Goal: Task Accomplishment & Management: Manage account settings

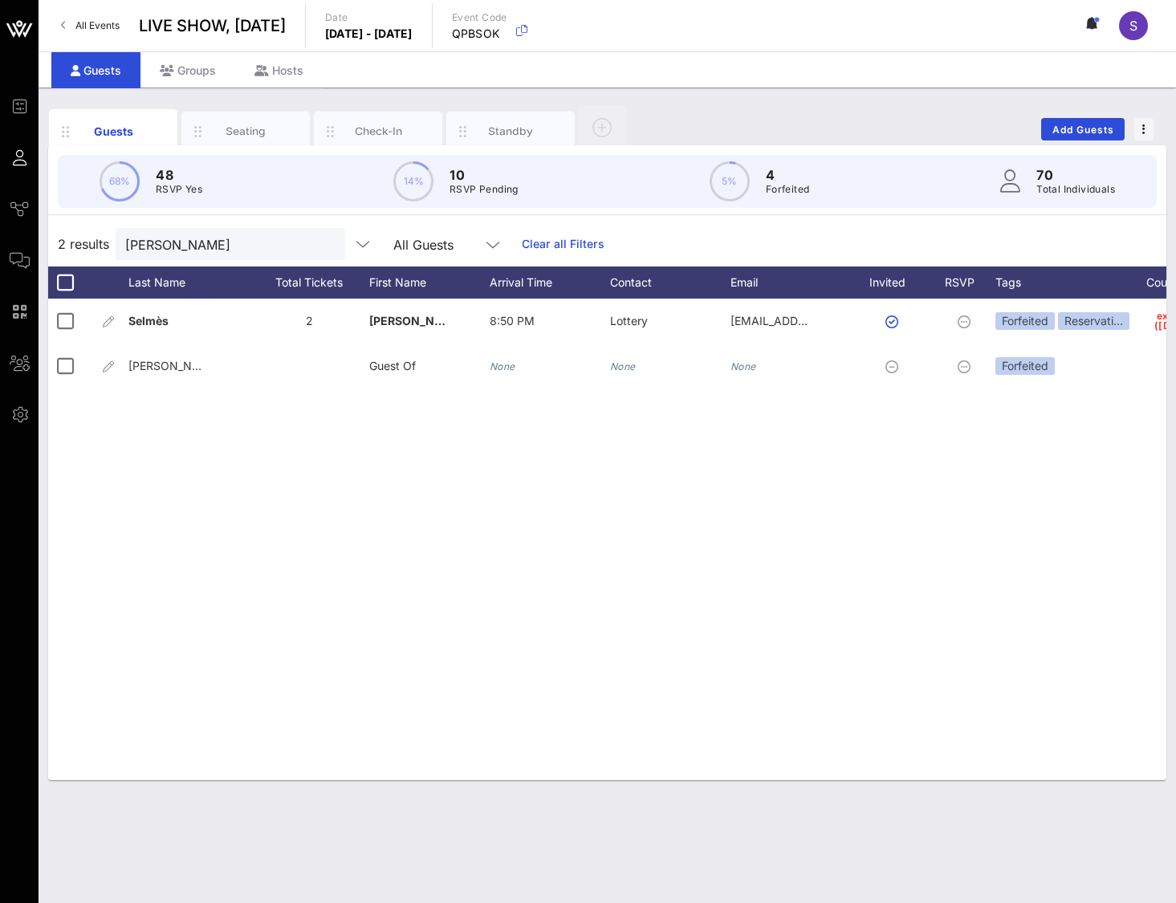
click at [542, 239] on link "Clear all Filters" at bounding box center [563, 244] width 83 height 18
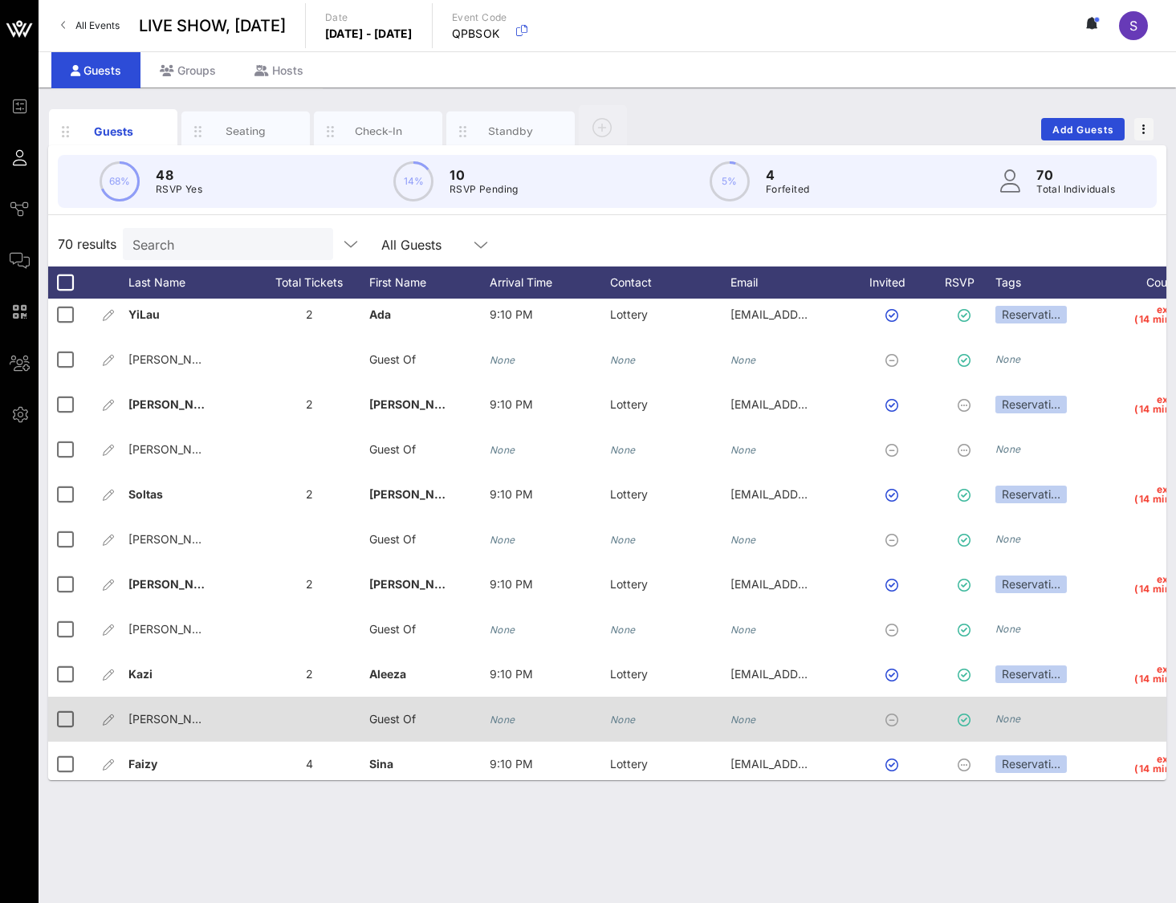
scroll to position [2516, 0]
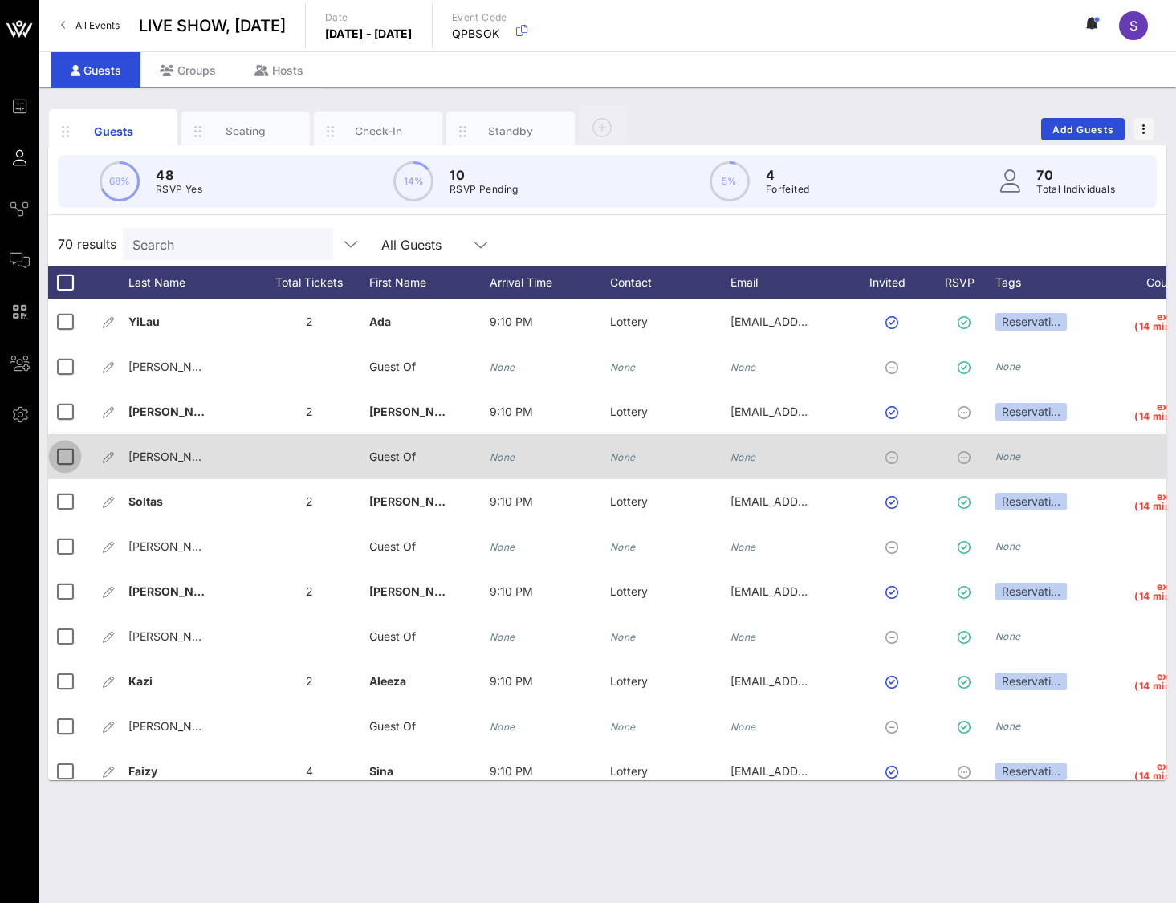
drag, startPoint x: 60, startPoint y: 416, endPoint x: 66, endPoint y: 453, distance: 37.3
click at [60, 416] on div at bounding box center [64, 411] width 27 height 27
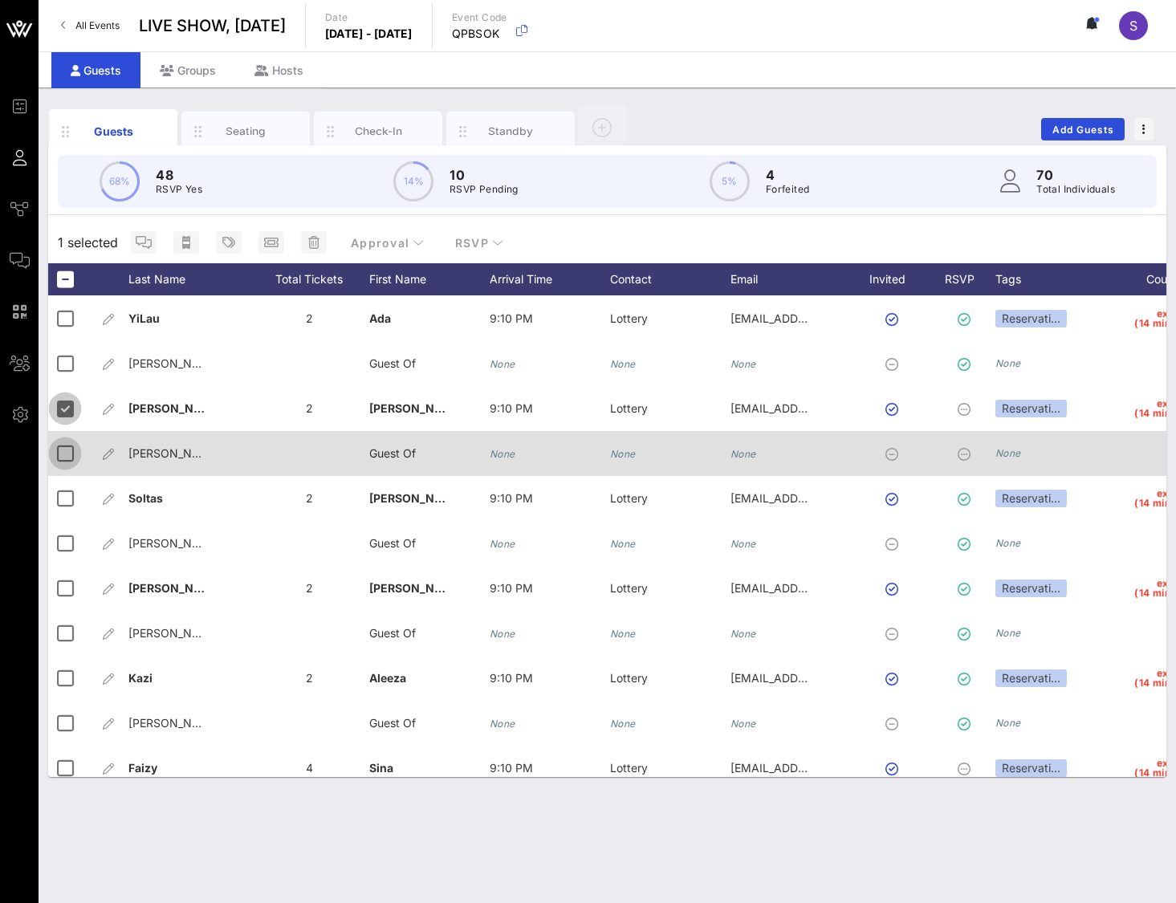
click at [66, 441] on div at bounding box center [64, 453] width 27 height 27
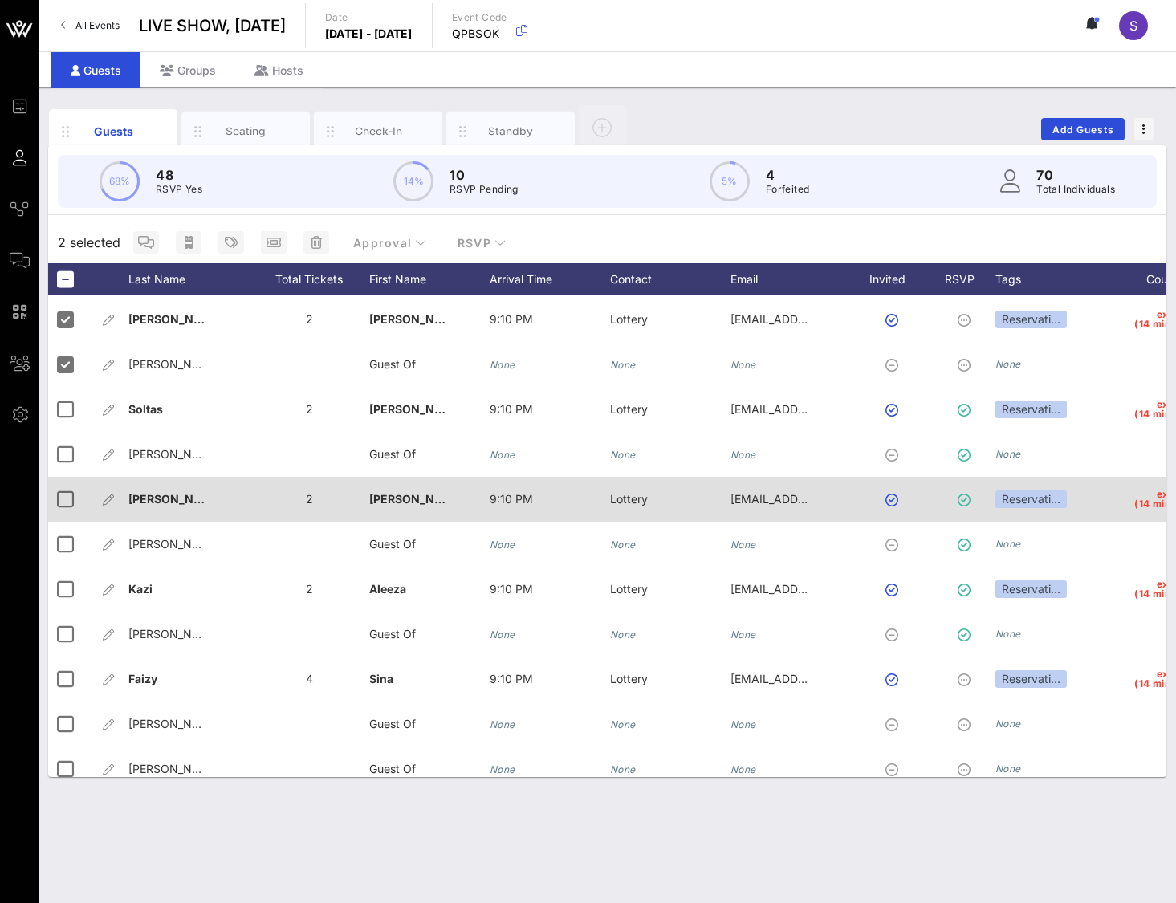
scroll to position [2676, 0]
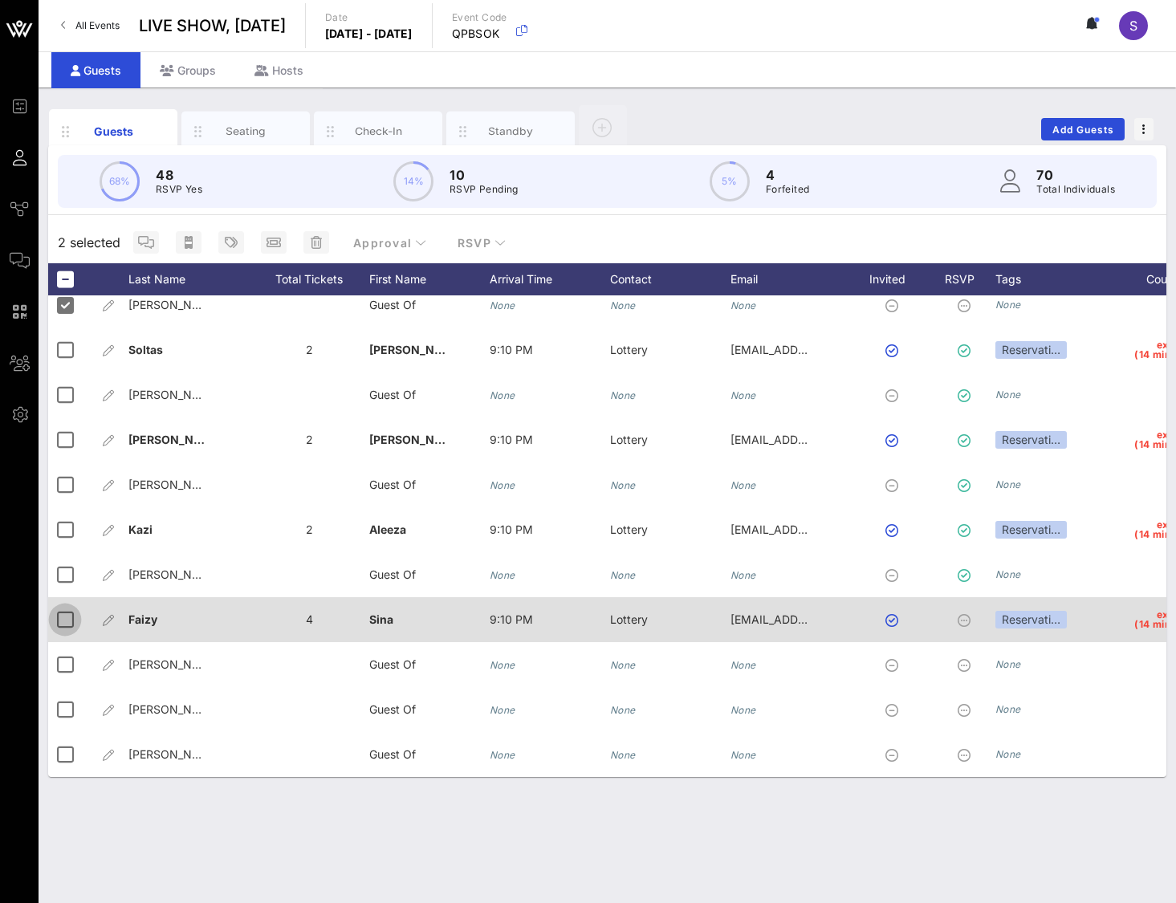
click at [69, 441] on div at bounding box center [64, 619] width 27 height 27
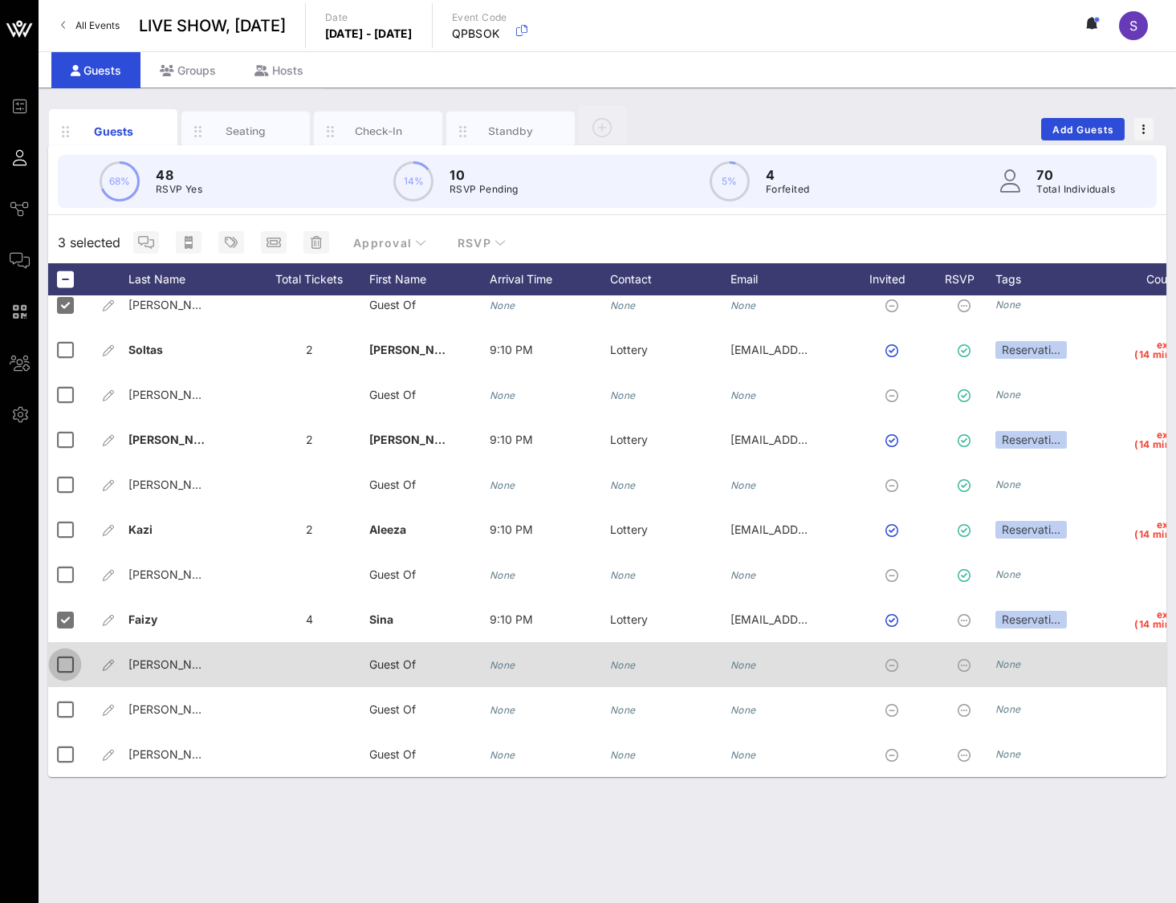
drag, startPoint x: 66, startPoint y: 644, endPoint x: 62, endPoint y: 669, distance: 26.0
click at [66, 441] on div at bounding box center [64, 664] width 27 height 27
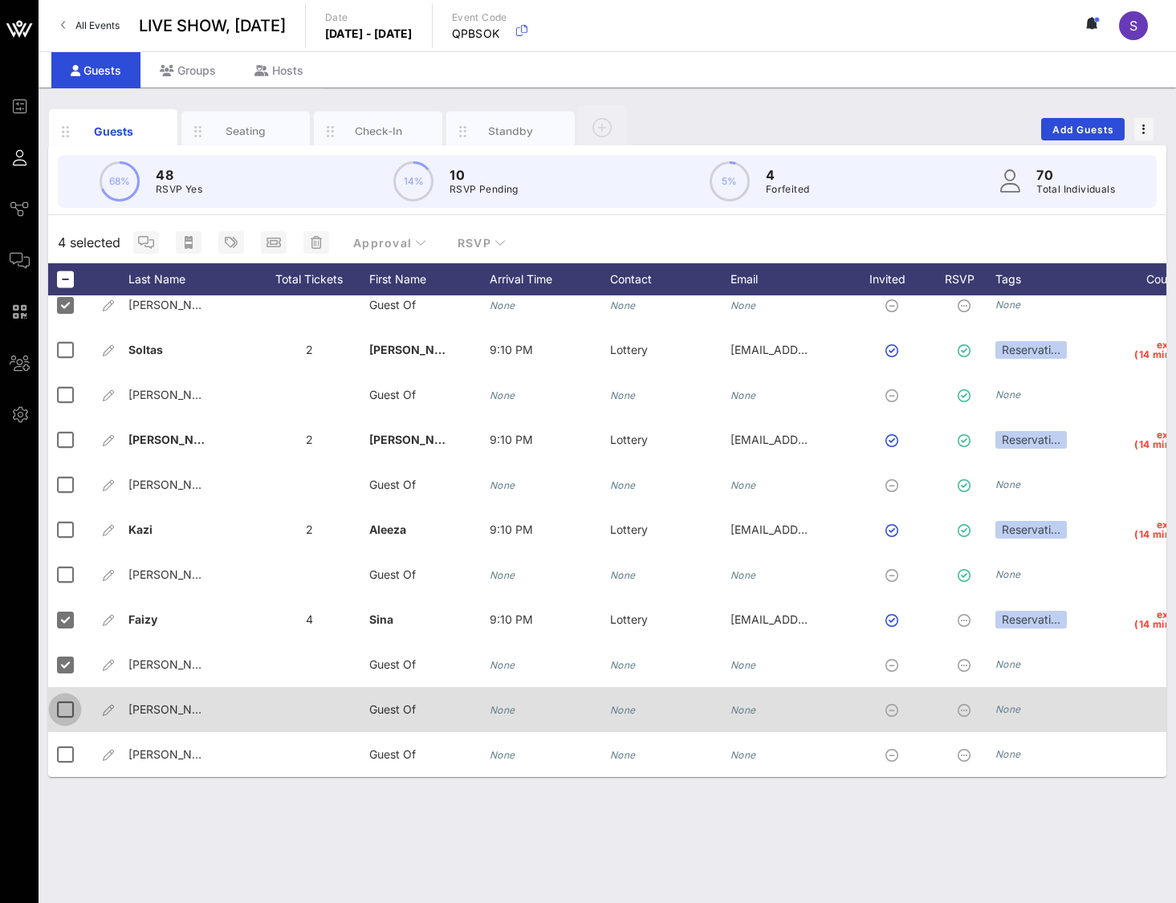
click at [64, 441] on div at bounding box center [64, 709] width 27 height 27
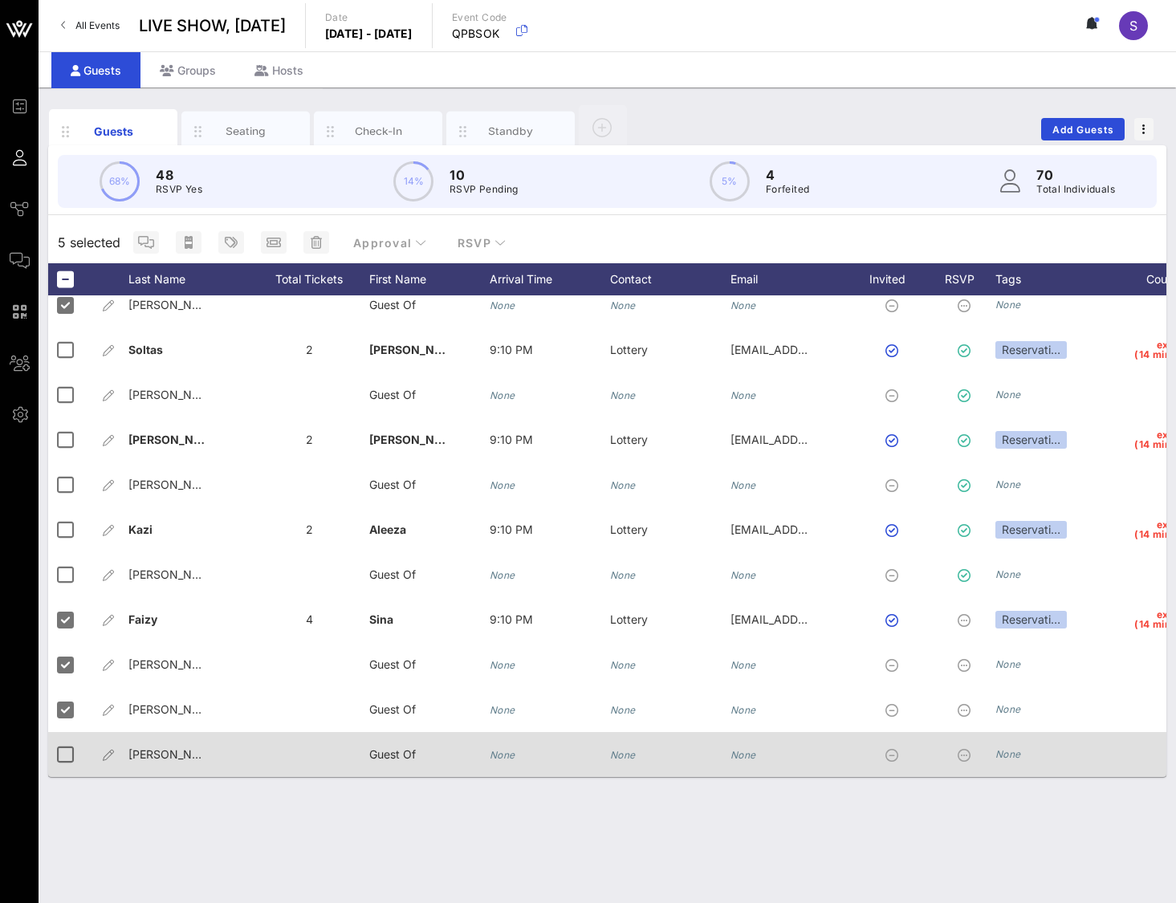
drag, startPoint x: 67, startPoint y: 734, endPoint x: 100, endPoint y: 727, distance: 34.5
click at [66, 441] on div at bounding box center [64, 754] width 27 height 27
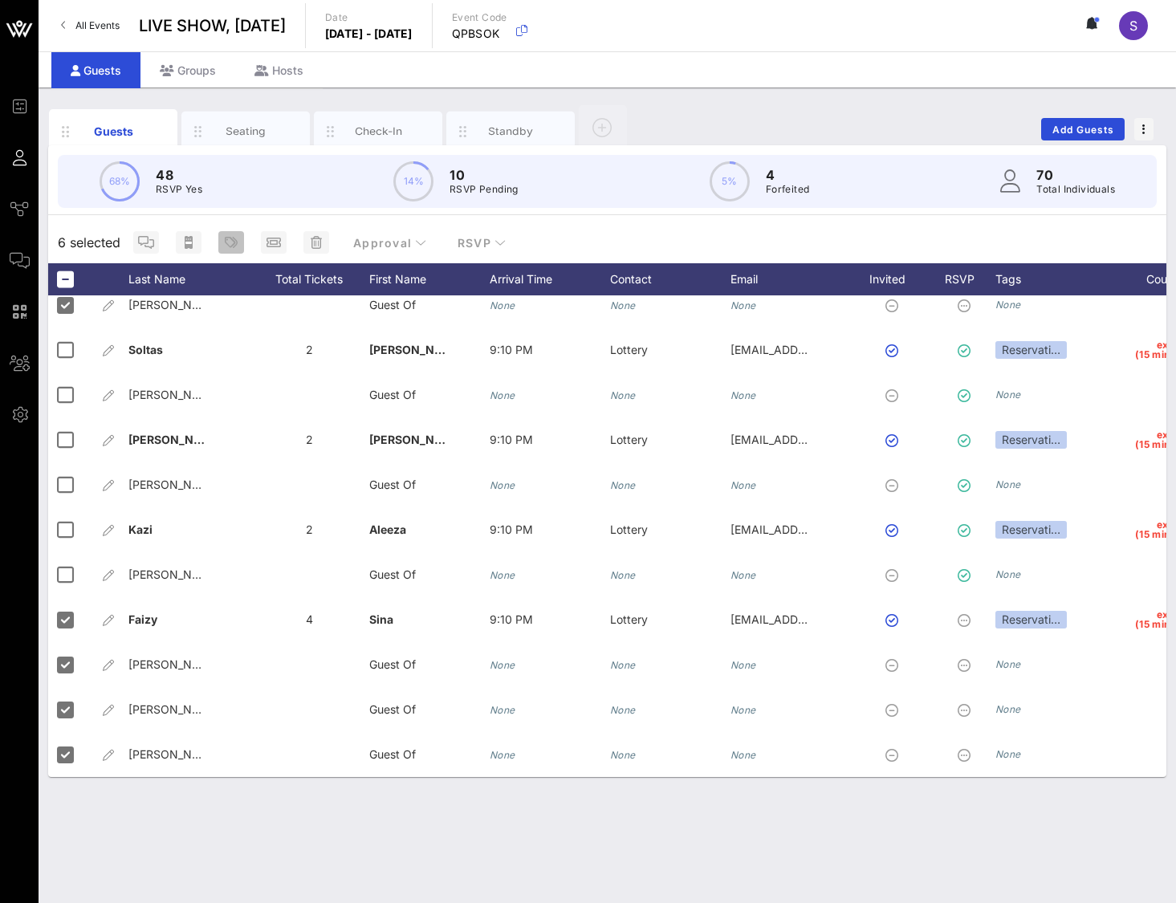
click at [225, 242] on icon "button" at bounding box center [231, 242] width 13 height 13
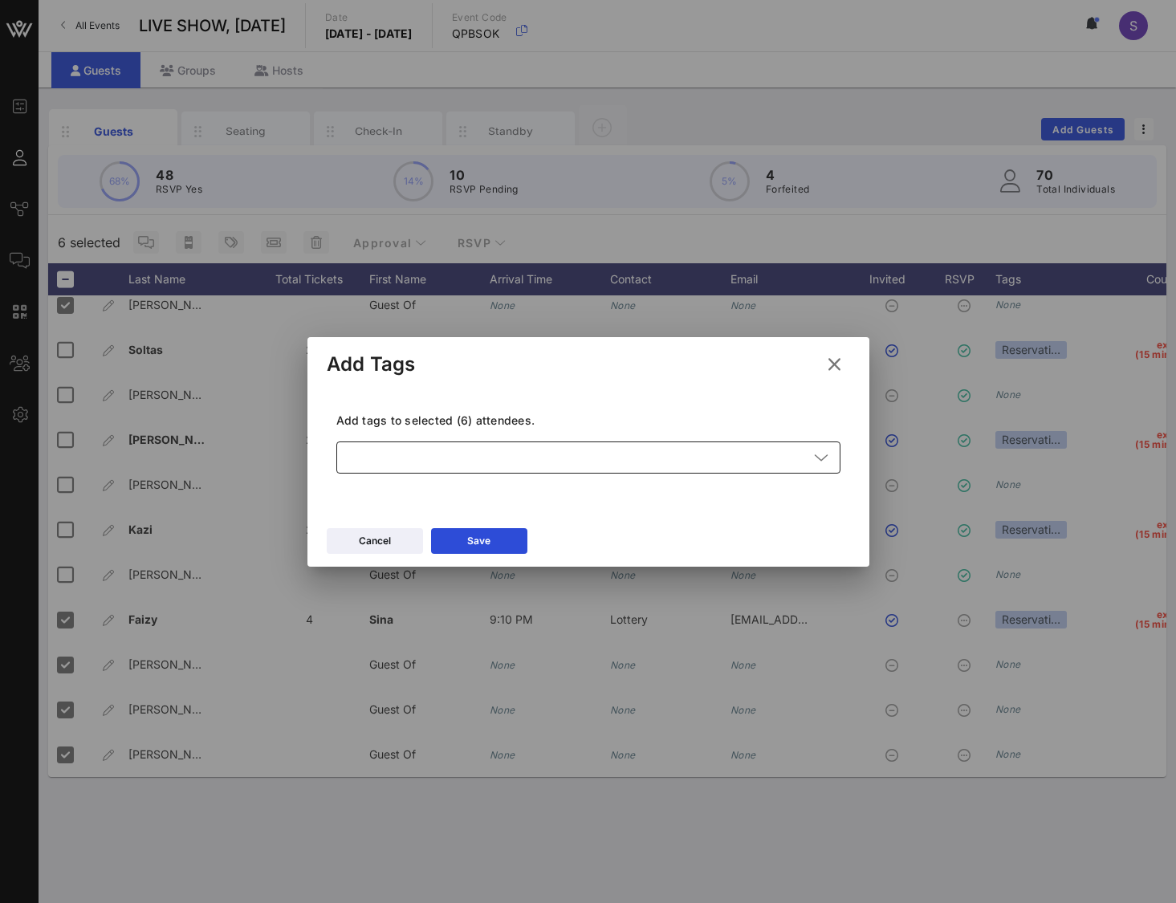
click at [415, 441] on div at bounding box center [577, 457] width 462 height 32
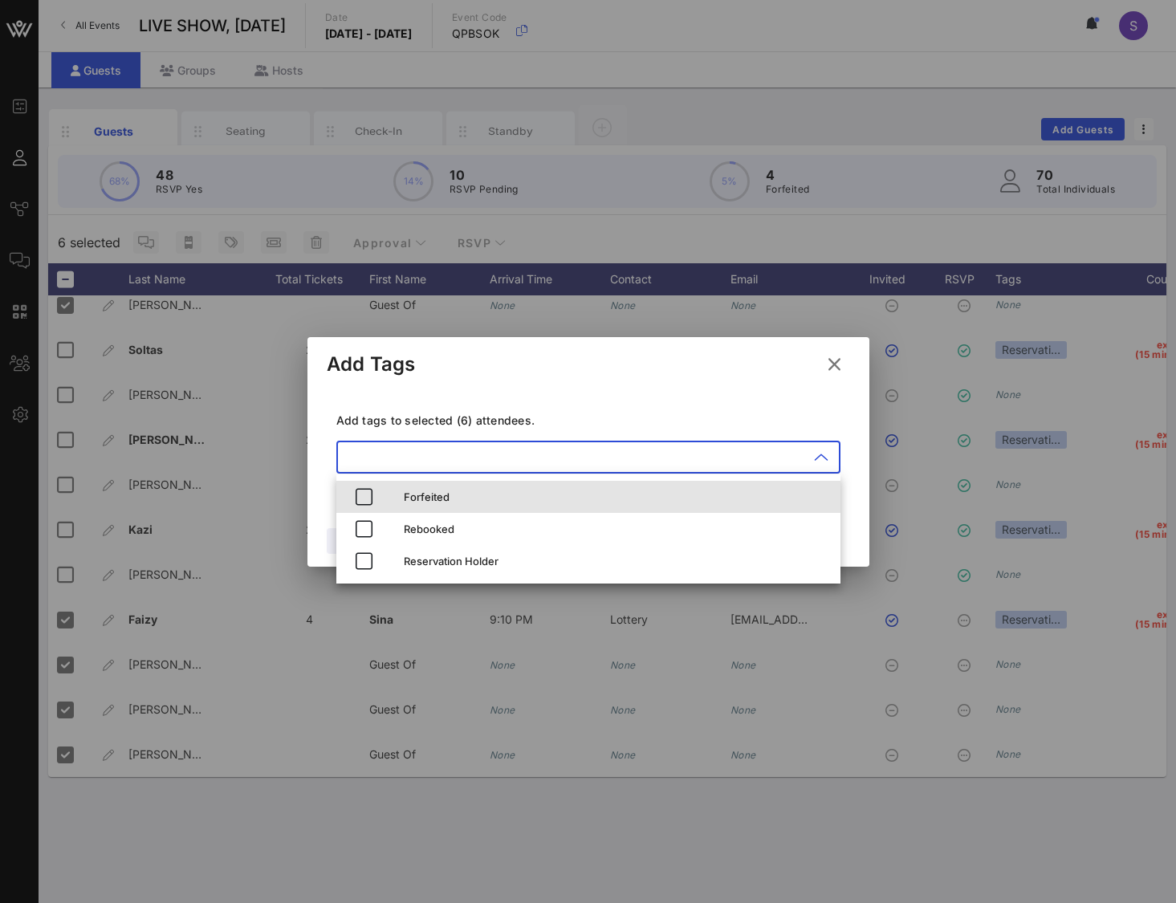
click at [405, 441] on div "Forfeited" at bounding box center [616, 496] width 424 height 13
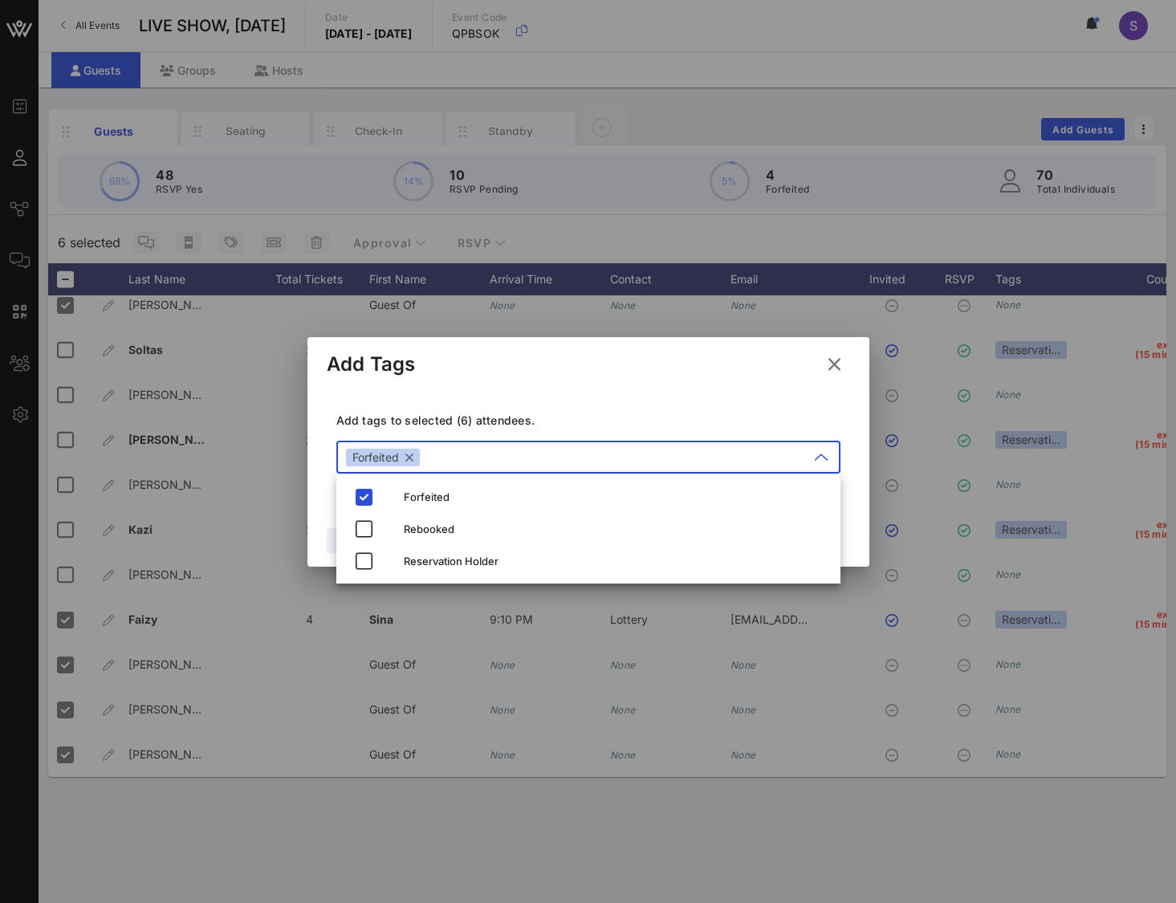
click at [486, 404] on div "Add tags to selected (6) attendees. ​ Forfeited" at bounding box center [588, 445] width 523 height 117
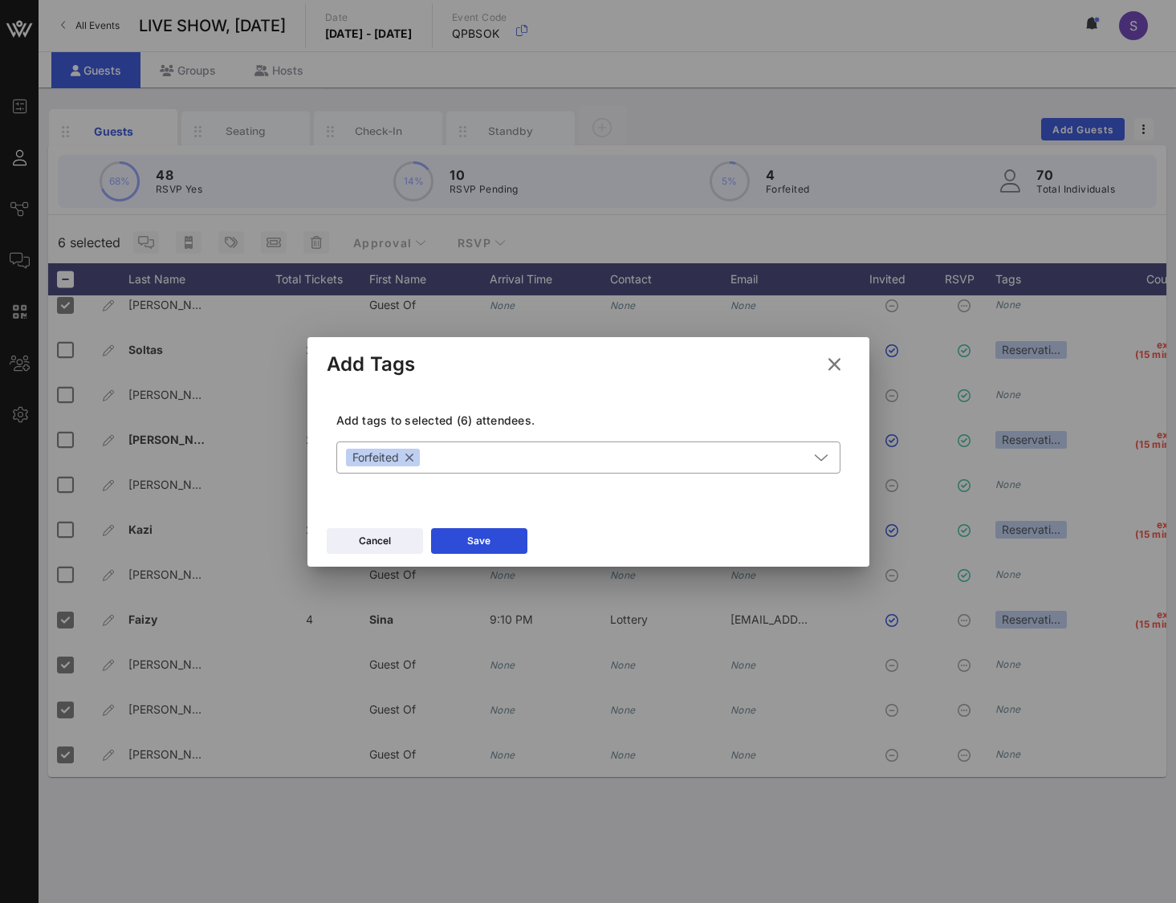
drag, startPoint x: 470, startPoint y: 534, endPoint x: 519, endPoint y: 484, distance: 69.8
click at [470, 441] on div "Save" at bounding box center [478, 541] width 23 height 16
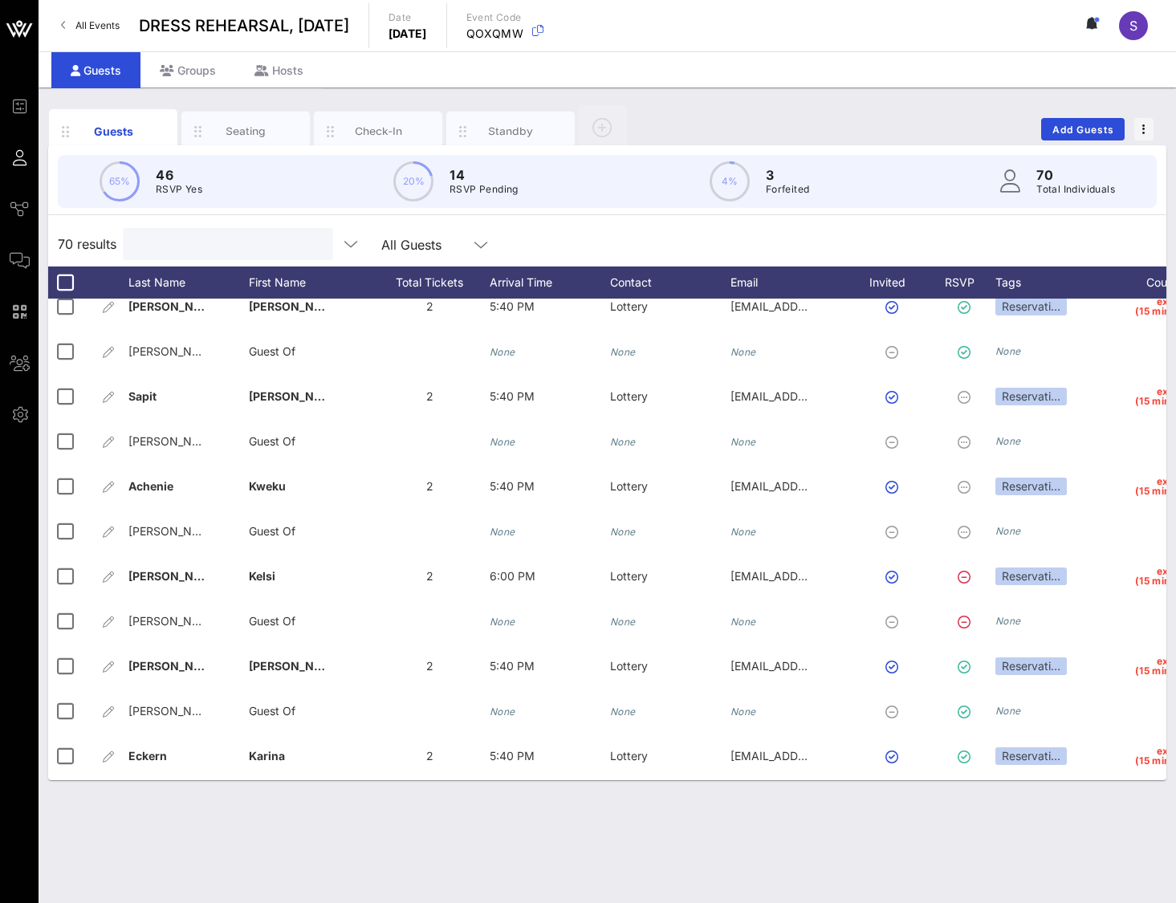
scroll to position [2676, 0]
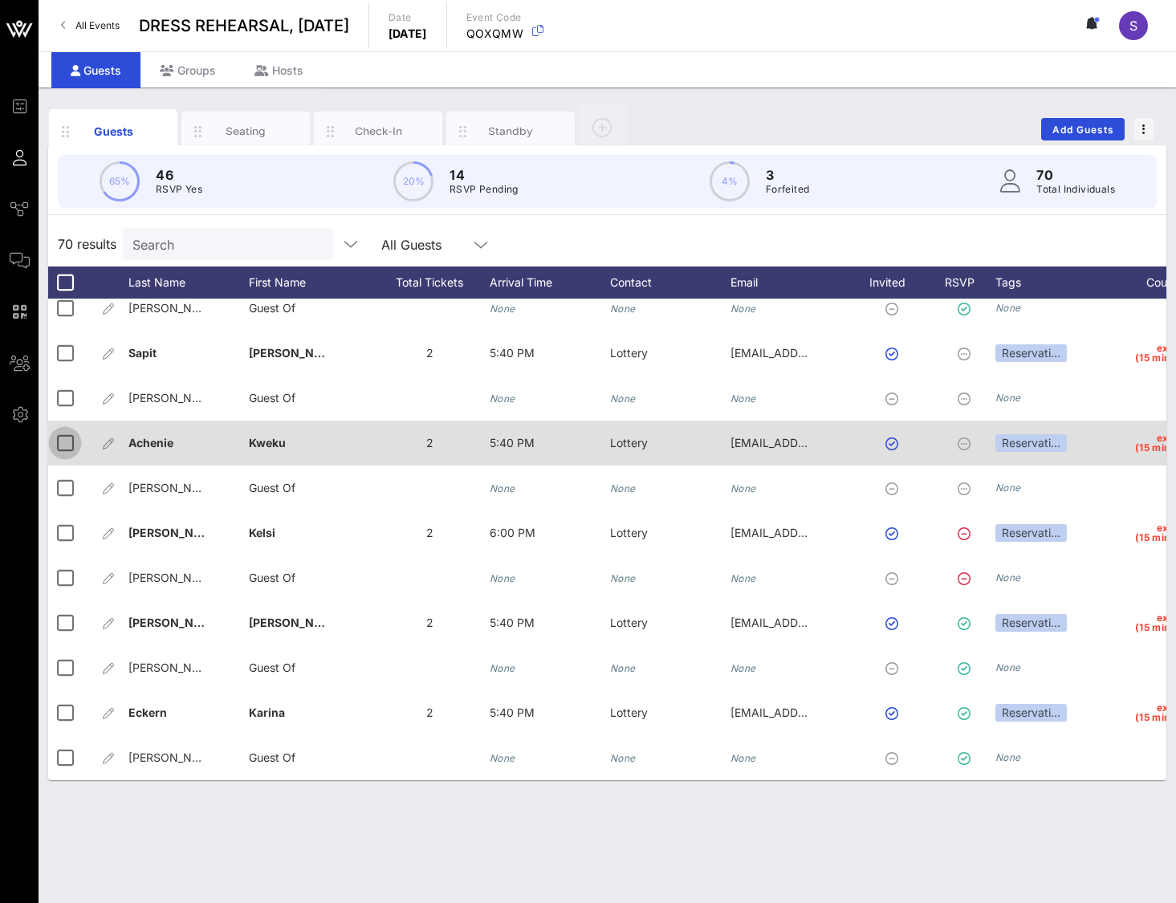
drag, startPoint x: 63, startPoint y: 433, endPoint x: 67, endPoint y: 444, distance: 11.7
click at [63, 433] on div at bounding box center [64, 442] width 27 height 27
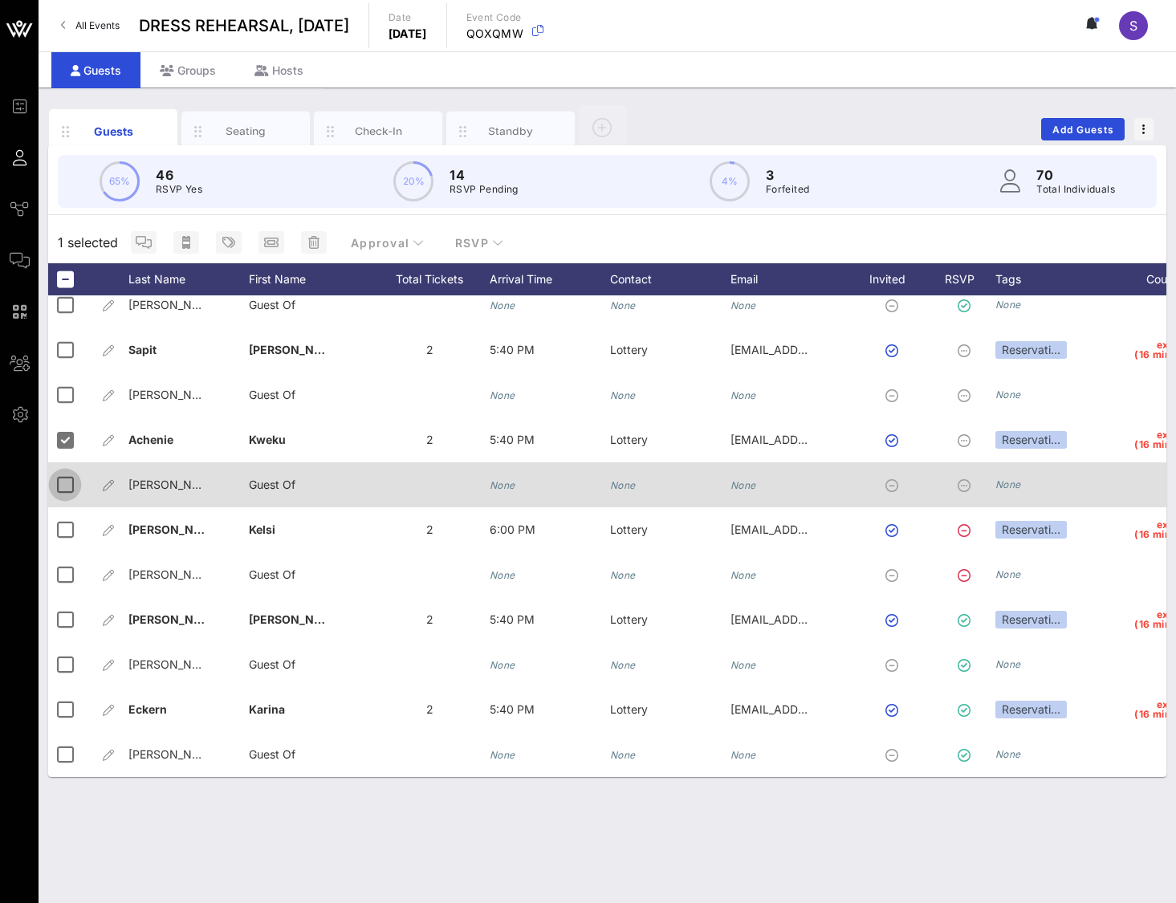
click at [70, 477] on div at bounding box center [64, 484] width 27 height 27
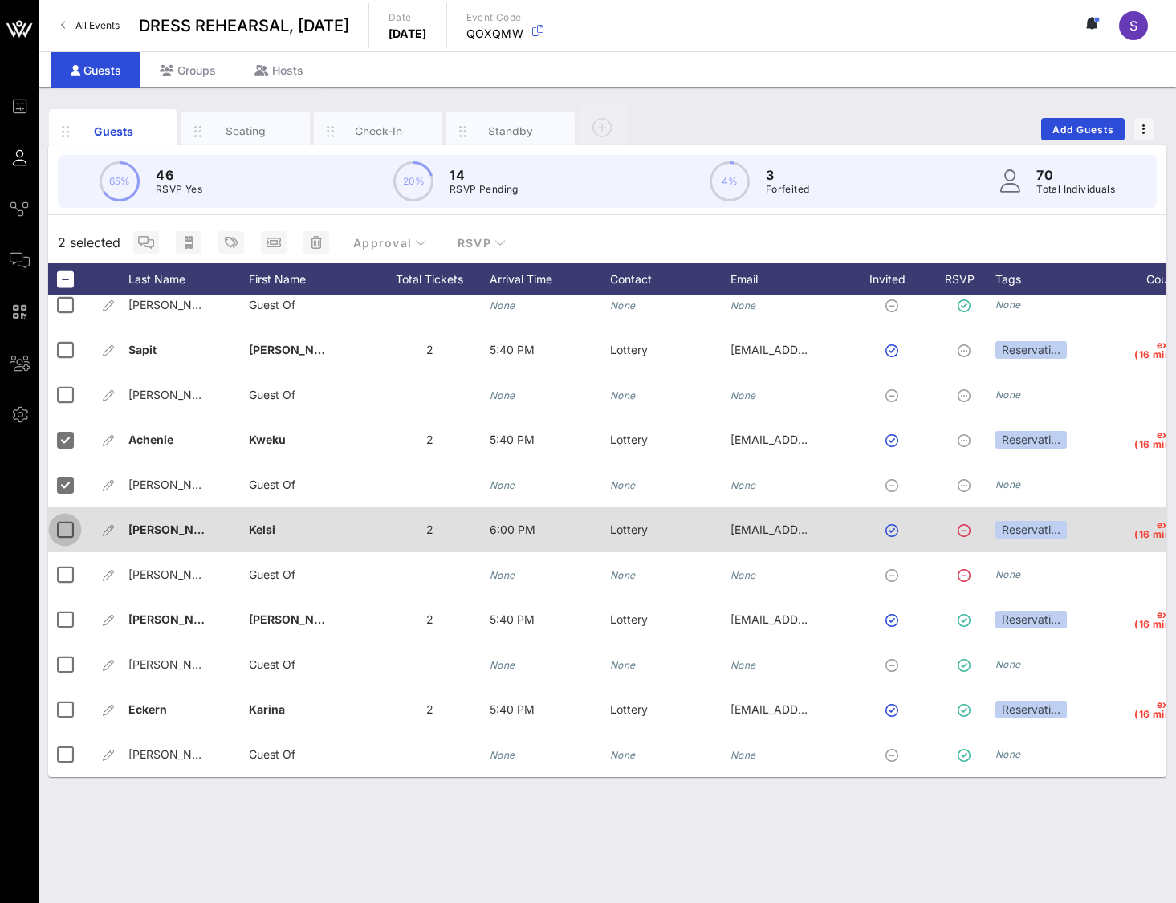
click at [67, 516] on div at bounding box center [64, 529] width 27 height 27
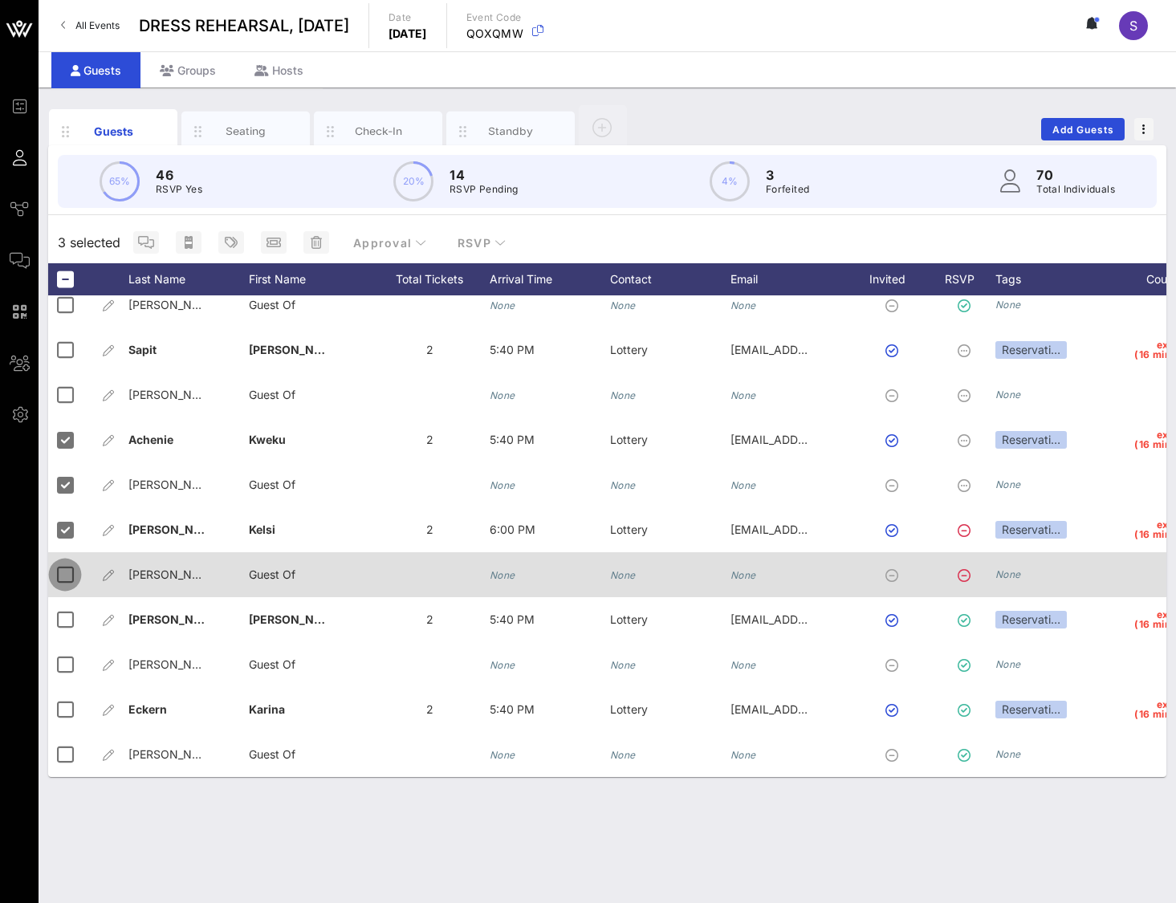
click at [59, 561] on div at bounding box center [64, 574] width 27 height 27
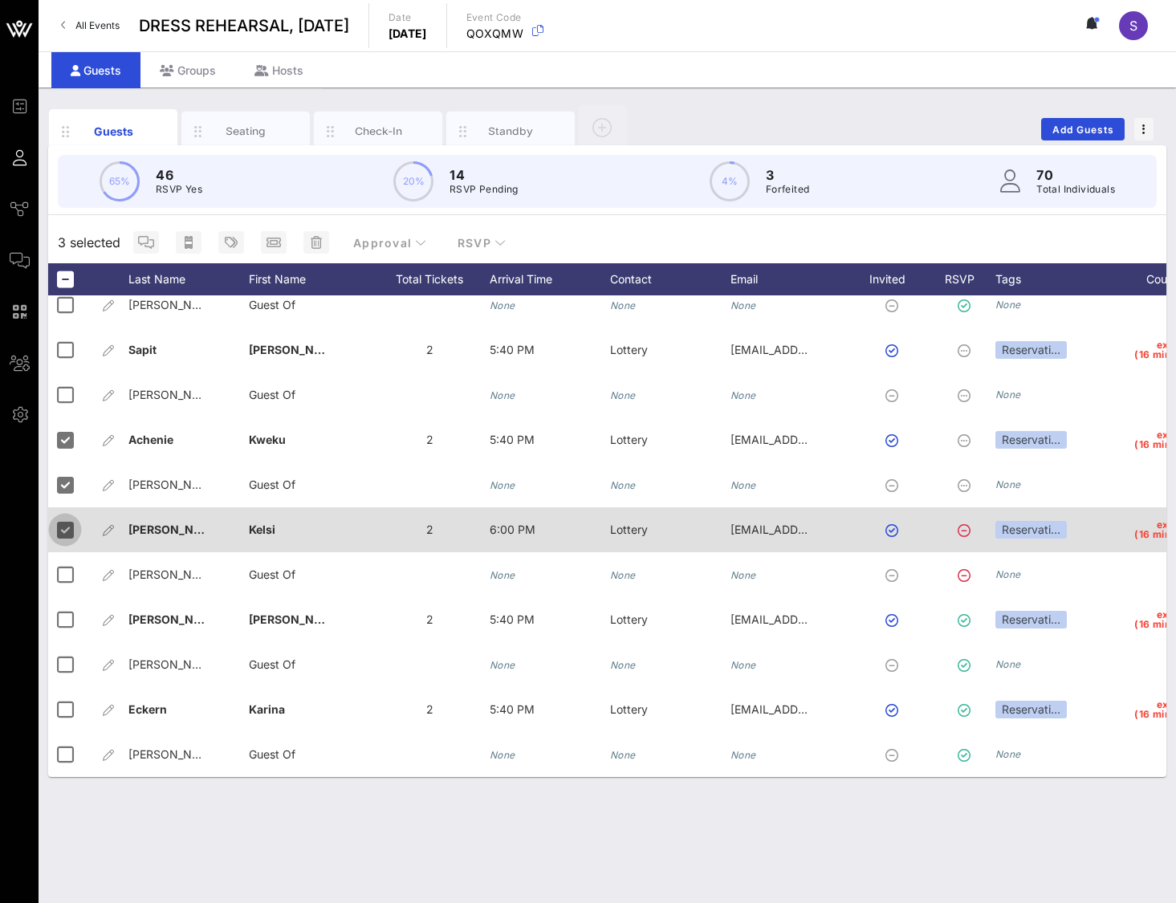
click at [59, 518] on div at bounding box center [64, 529] width 27 height 27
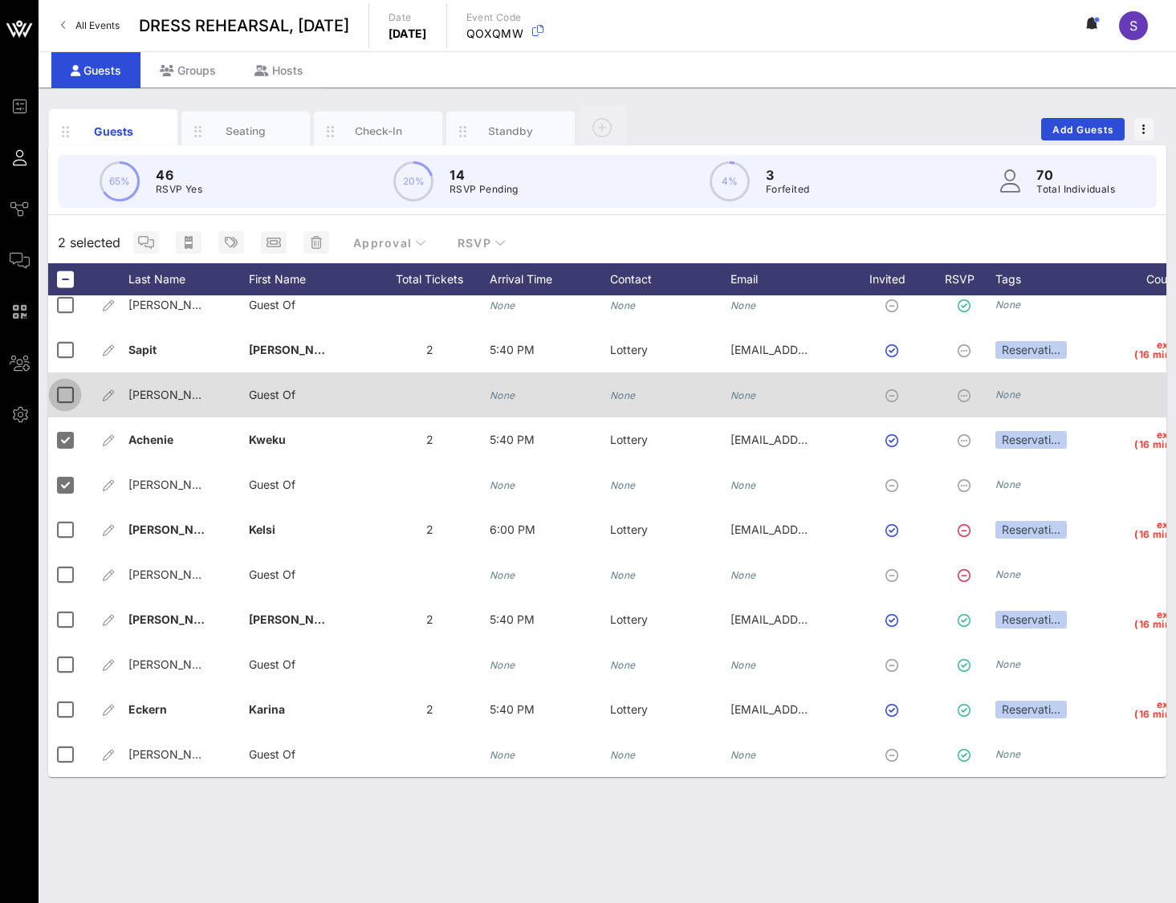
click at [62, 384] on div at bounding box center [64, 394] width 27 height 27
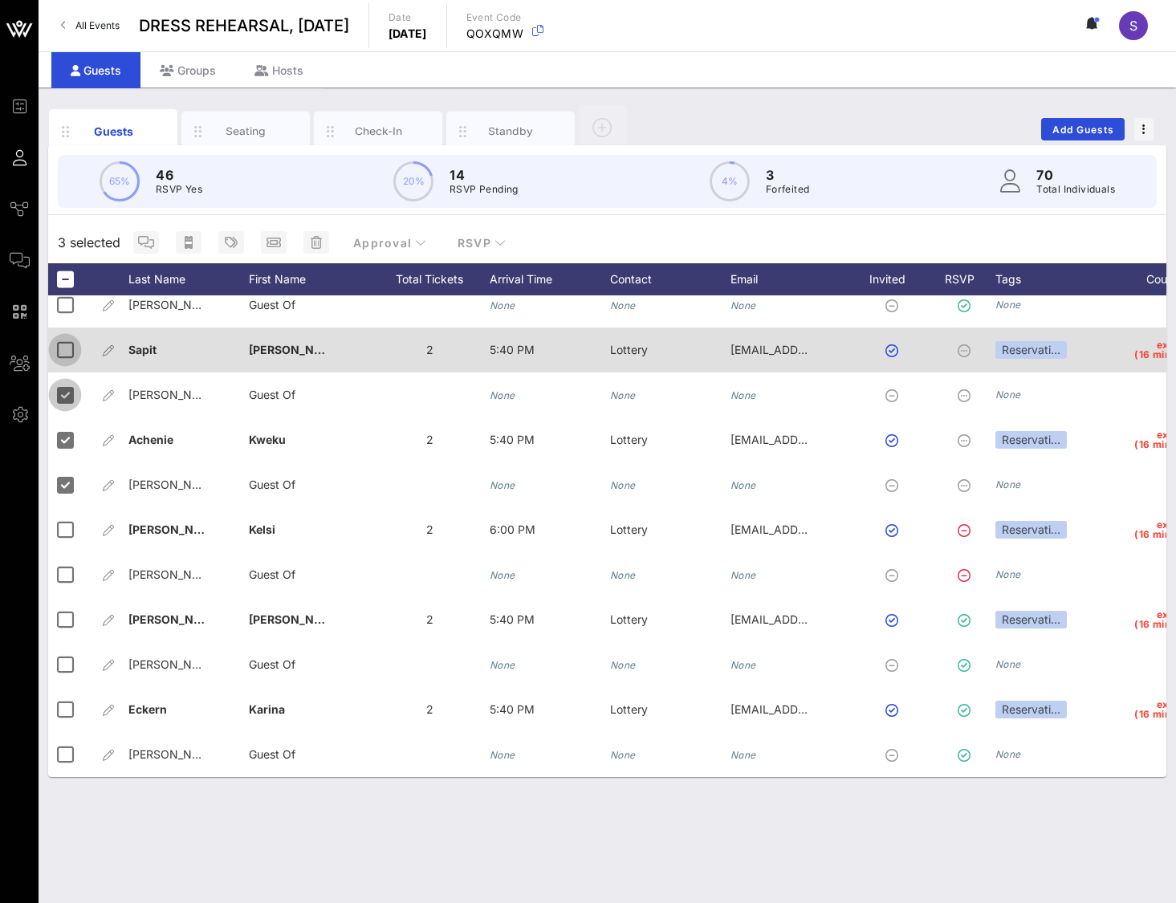
click at [57, 336] on div at bounding box center [64, 349] width 27 height 27
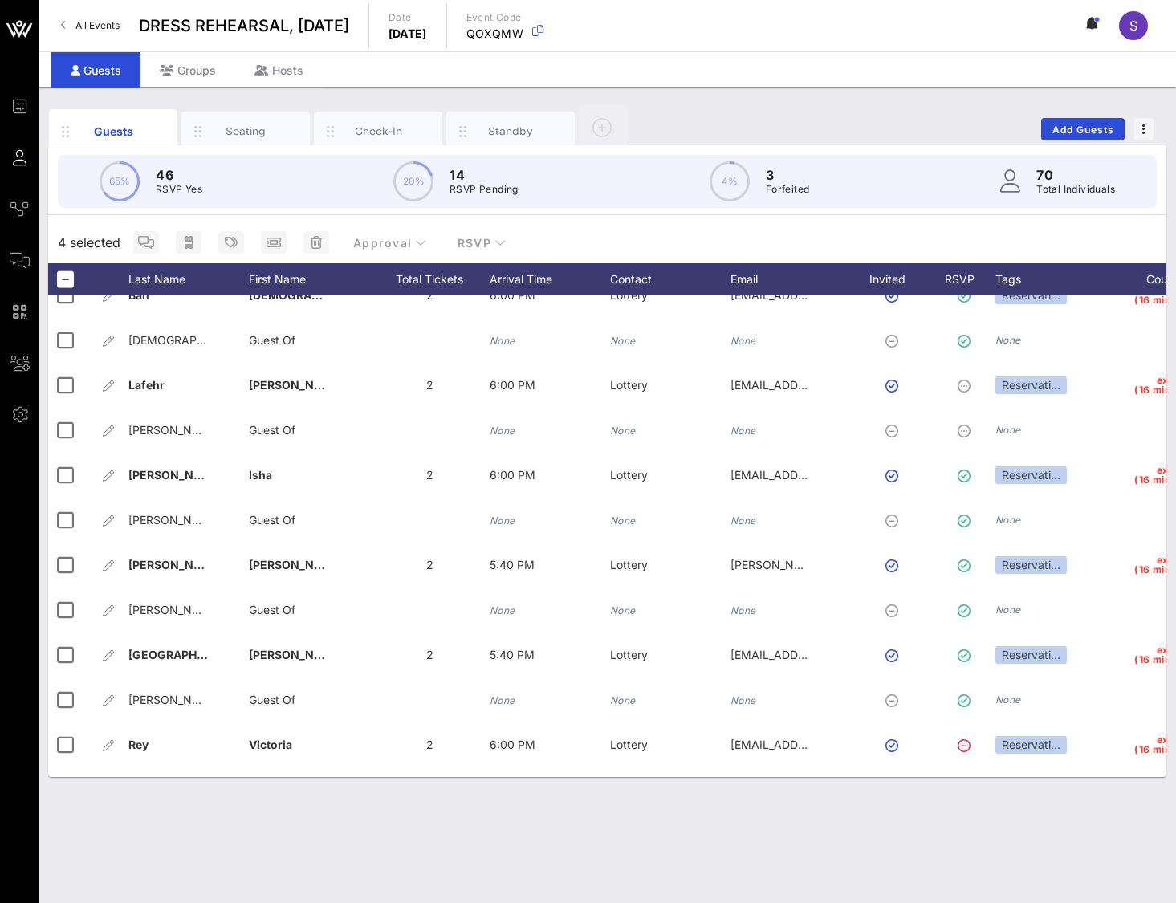
scroll to position [1794, 0]
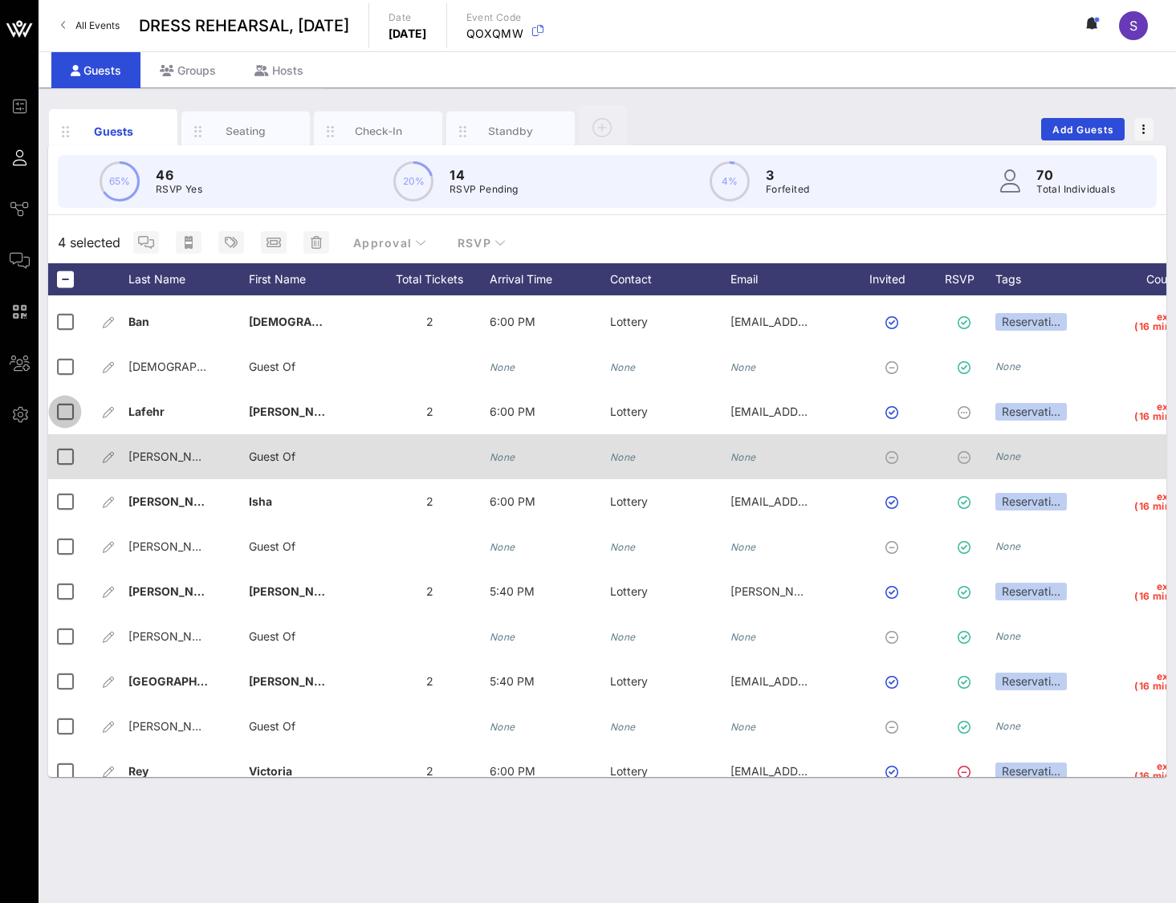
drag, startPoint x: 71, startPoint y: 410, endPoint x: 58, endPoint y: 477, distance: 67.8
click at [71, 412] on div at bounding box center [64, 411] width 27 height 27
click at [59, 466] on div at bounding box center [64, 456] width 27 height 27
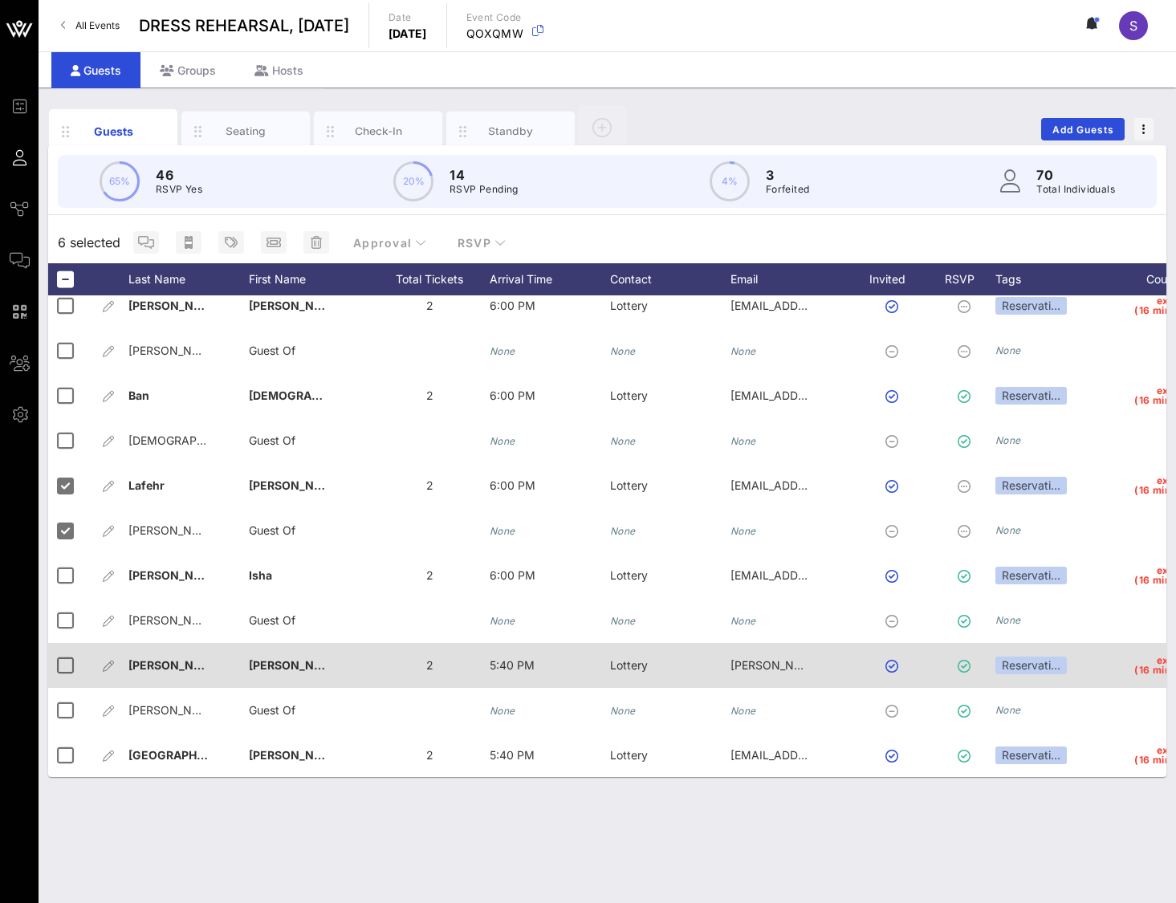
scroll to position [1713, 0]
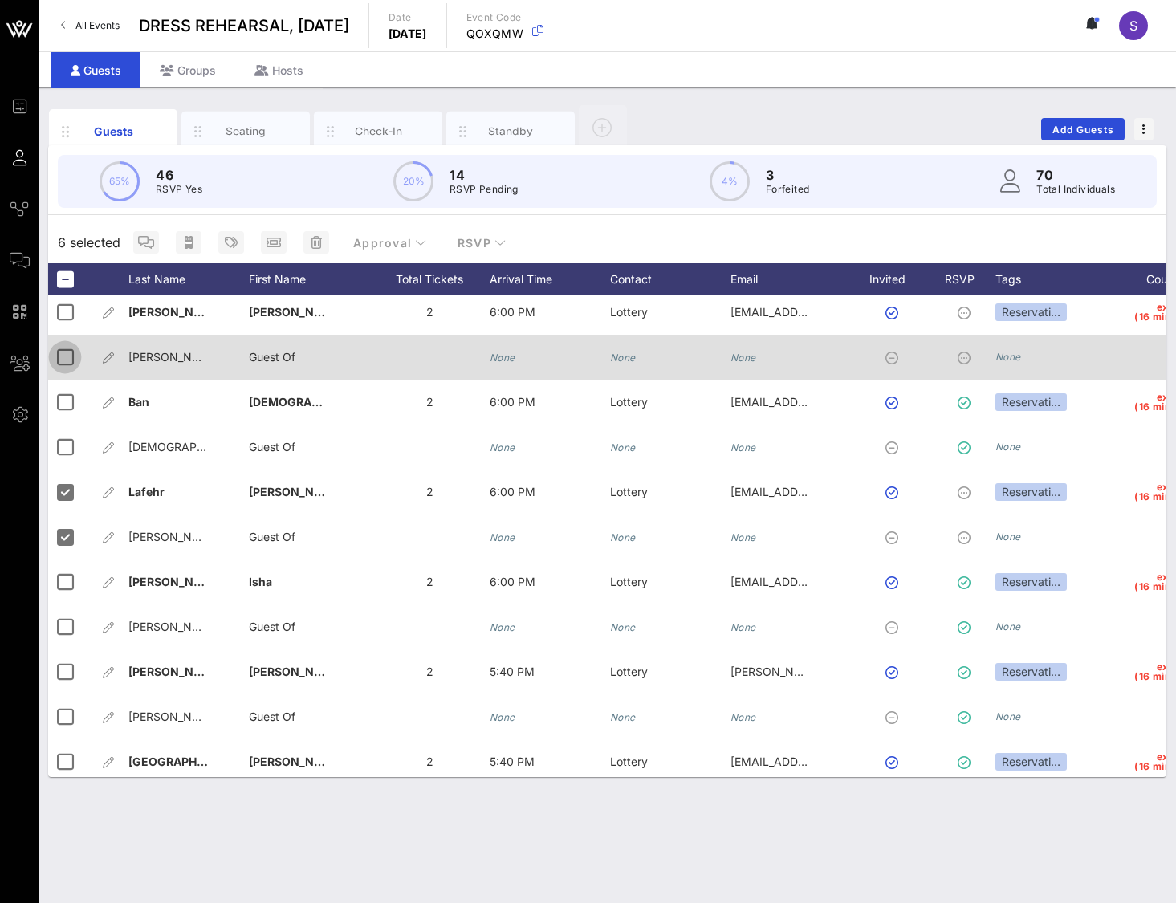
drag, startPoint x: 75, startPoint y: 319, endPoint x: 66, endPoint y: 345, distance: 27.9
click at [75, 319] on div at bounding box center [64, 312] width 27 height 27
click at [63, 354] on div at bounding box center [64, 356] width 27 height 27
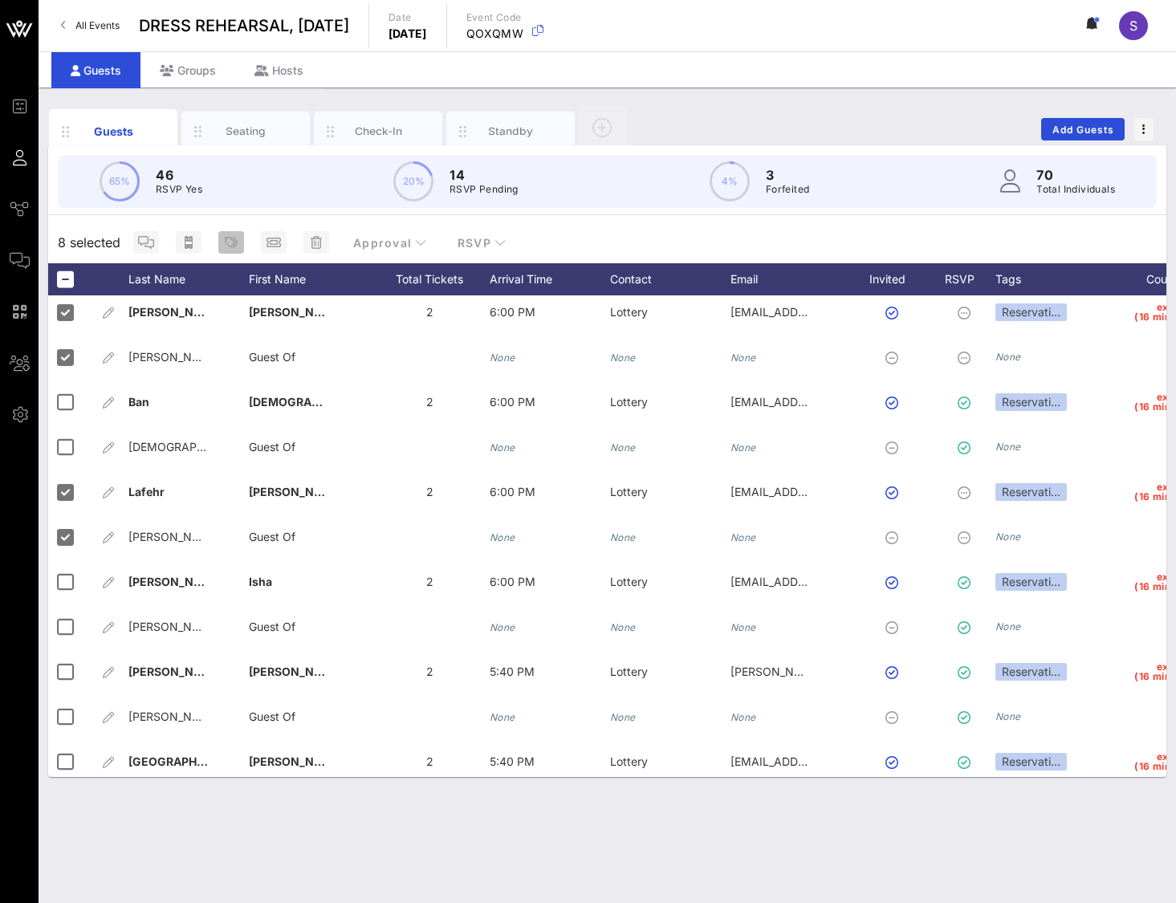
click at [229, 238] on icon "button" at bounding box center [231, 242] width 13 height 13
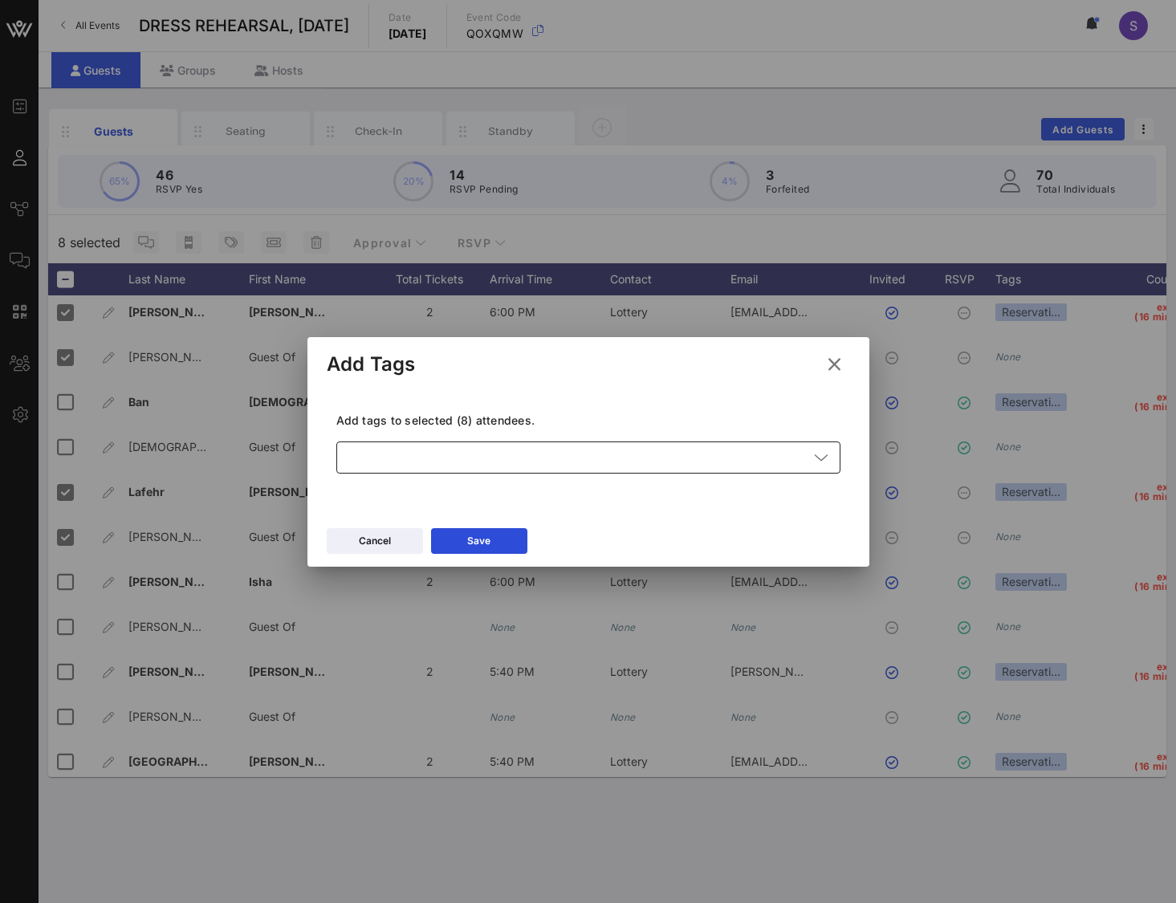
click at [435, 465] on div at bounding box center [577, 457] width 462 height 32
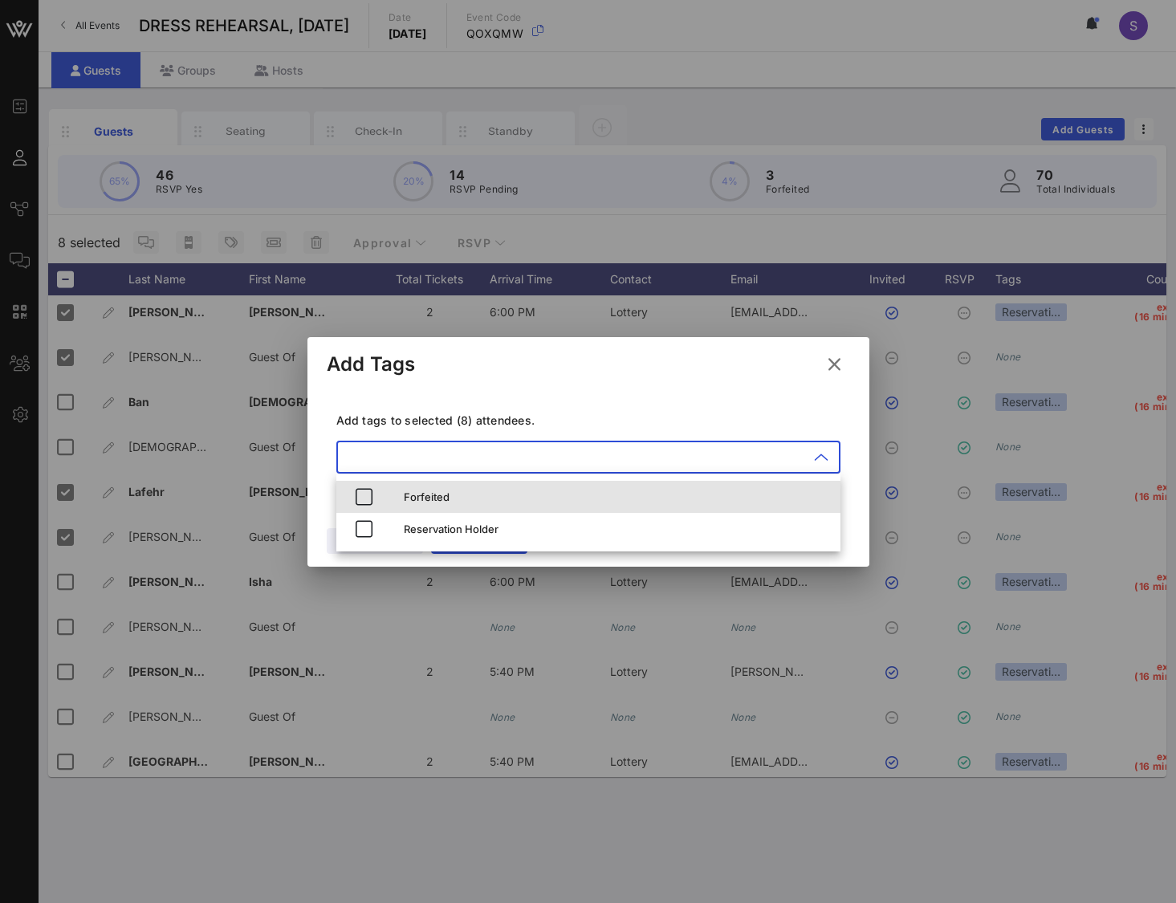
click at [433, 485] on div "Forfeited" at bounding box center [616, 497] width 424 height 26
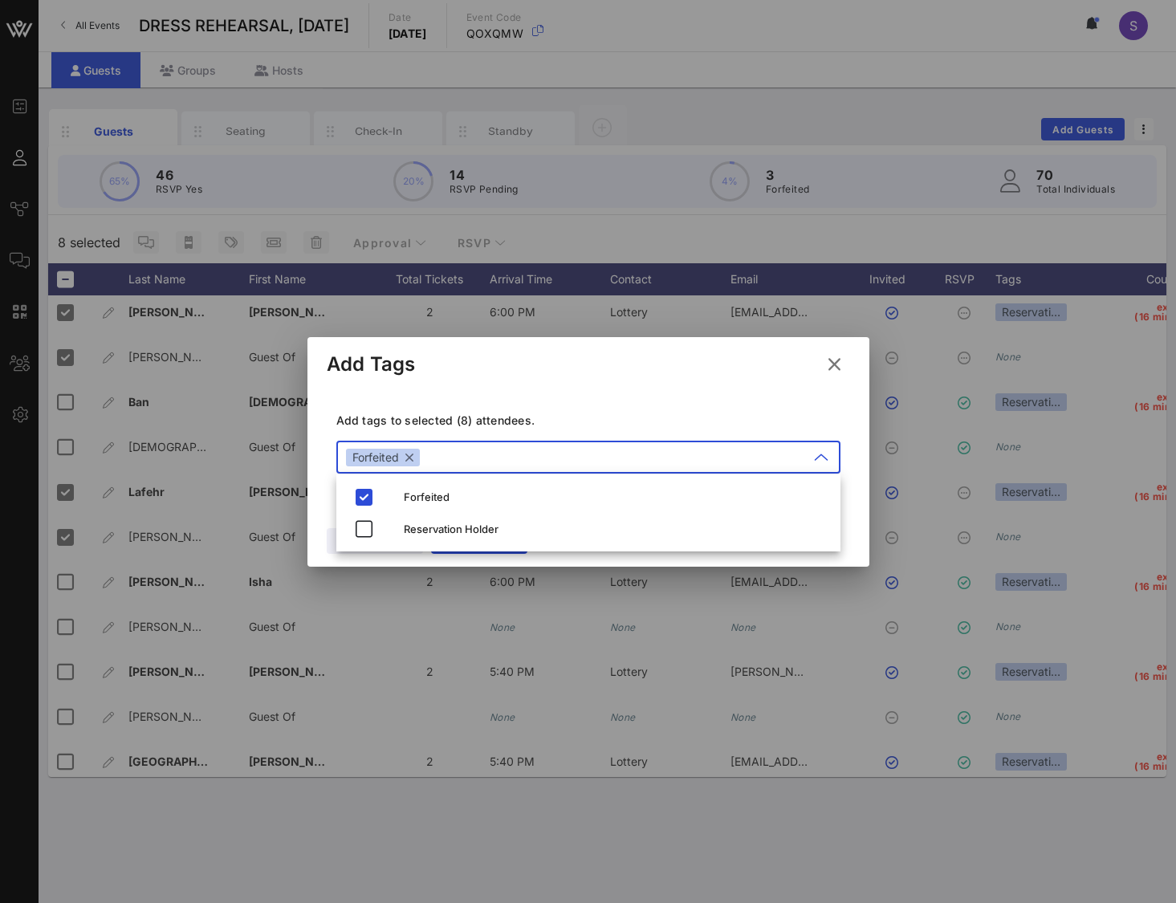
click at [534, 372] on div "Add Tags" at bounding box center [588, 362] width 562 height 50
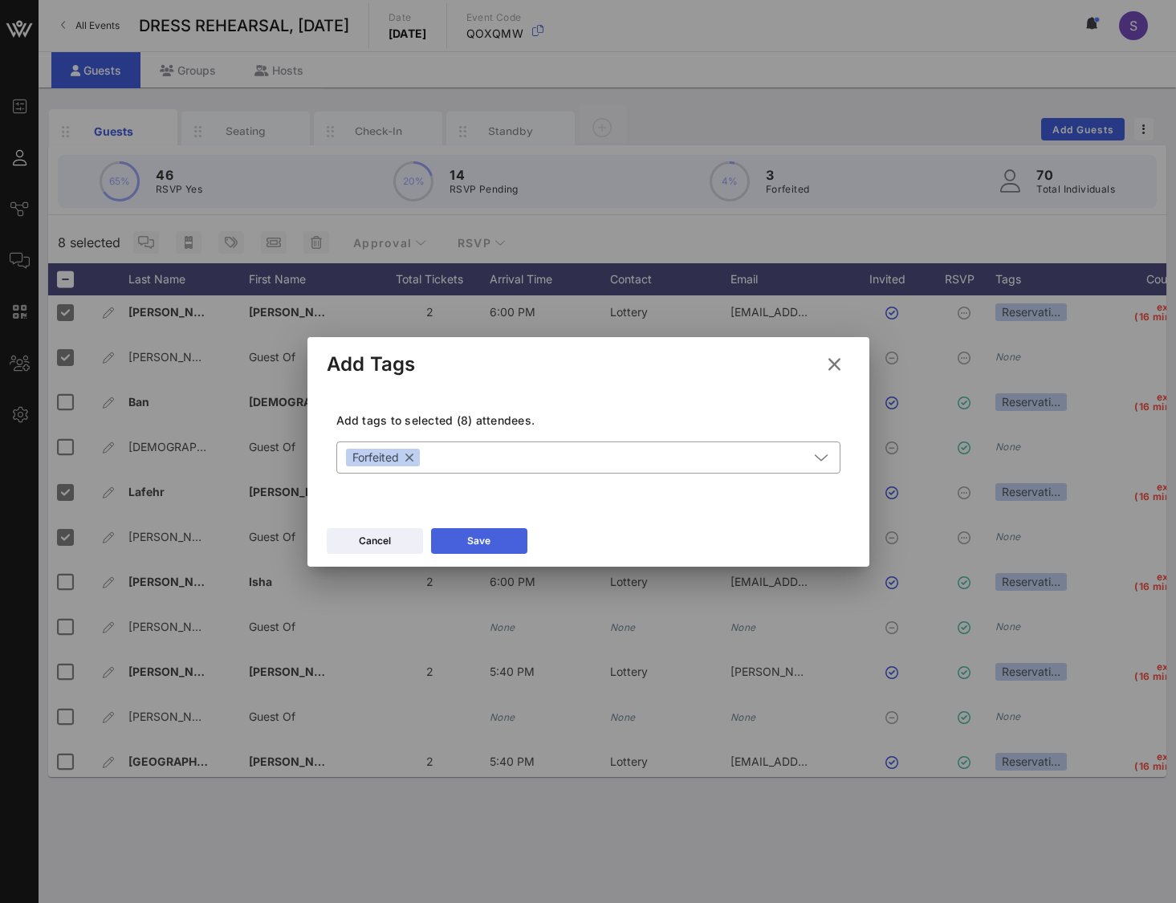
click at [458, 545] on button "Save" at bounding box center [479, 541] width 96 height 26
